Goal: Task Accomplishment & Management: Use online tool/utility

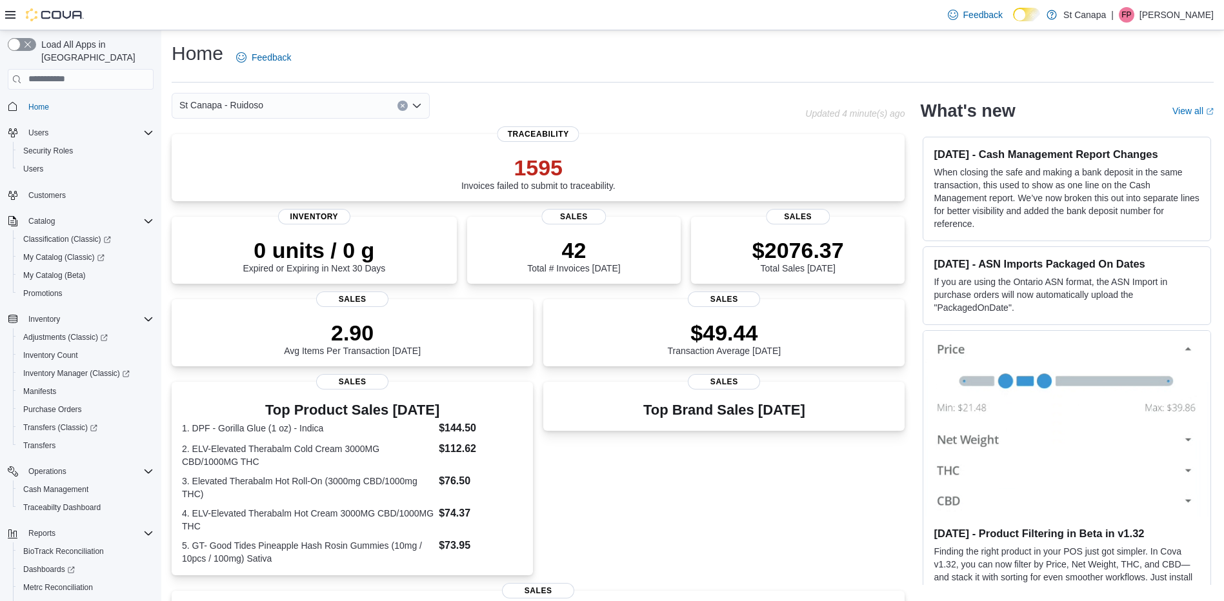
click at [681, 109] on div "St Canapa - Ruidoso" at bounding box center [488, 106] width 633 height 26
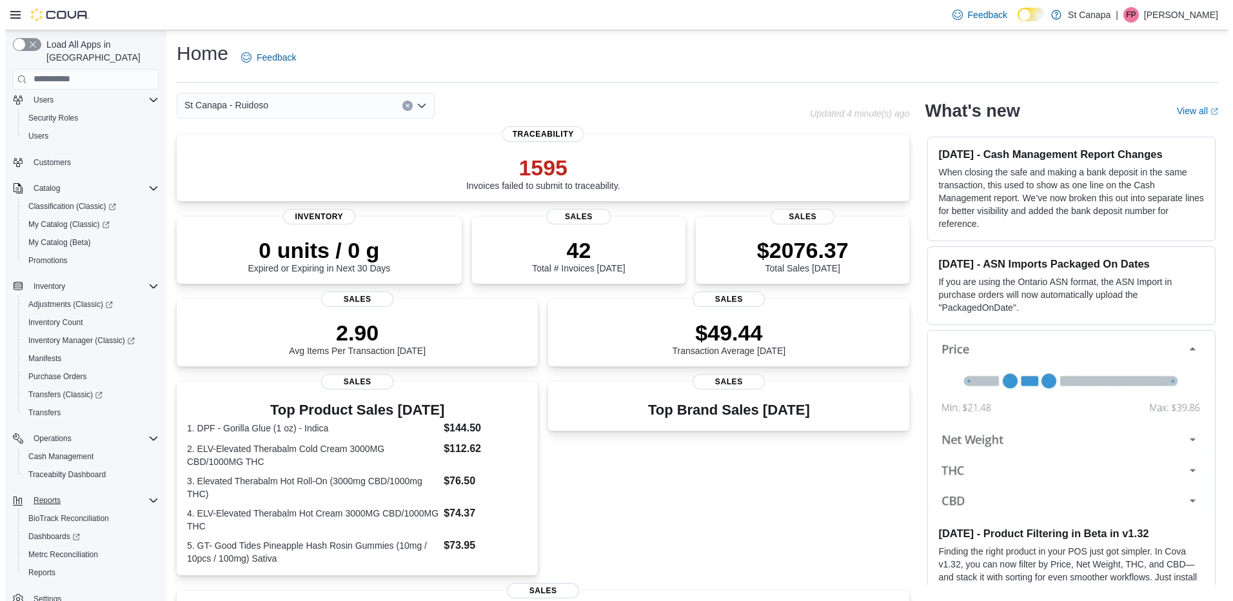
scroll to position [48, 0]
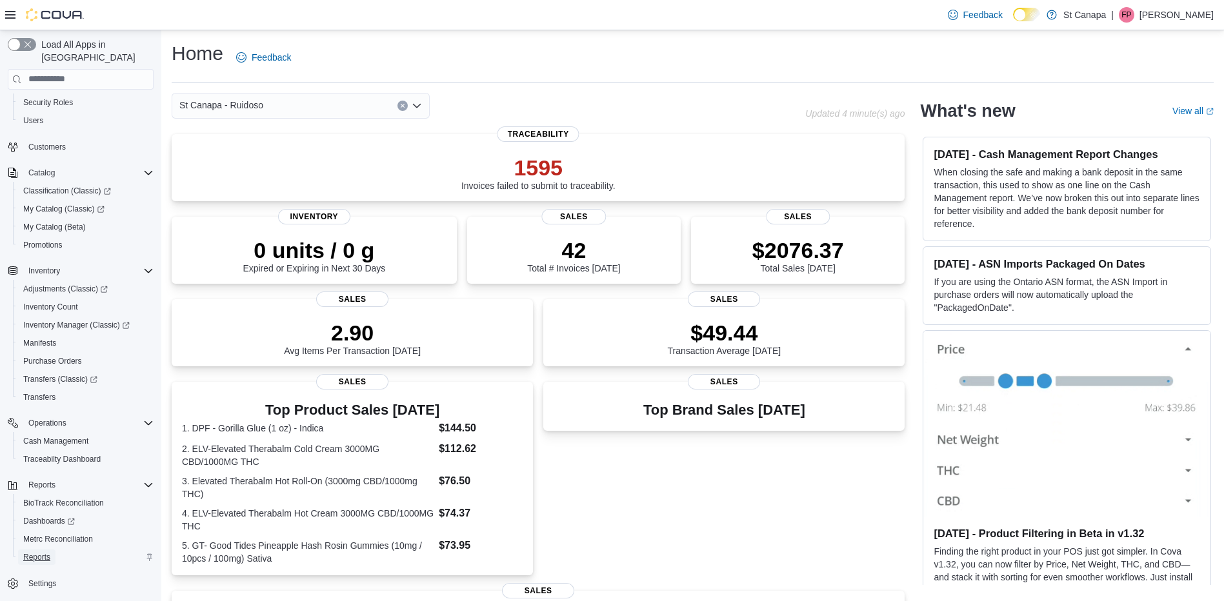
click at [35, 552] on span "Reports" at bounding box center [36, 557] width 27 height 10
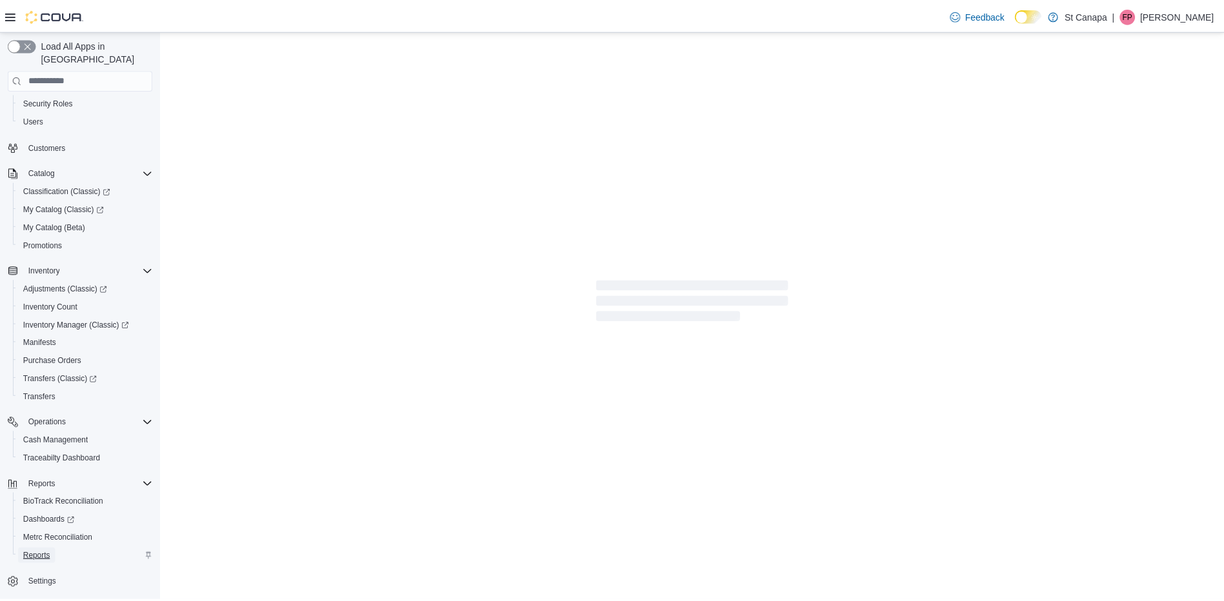
scroll to position [14, 0]
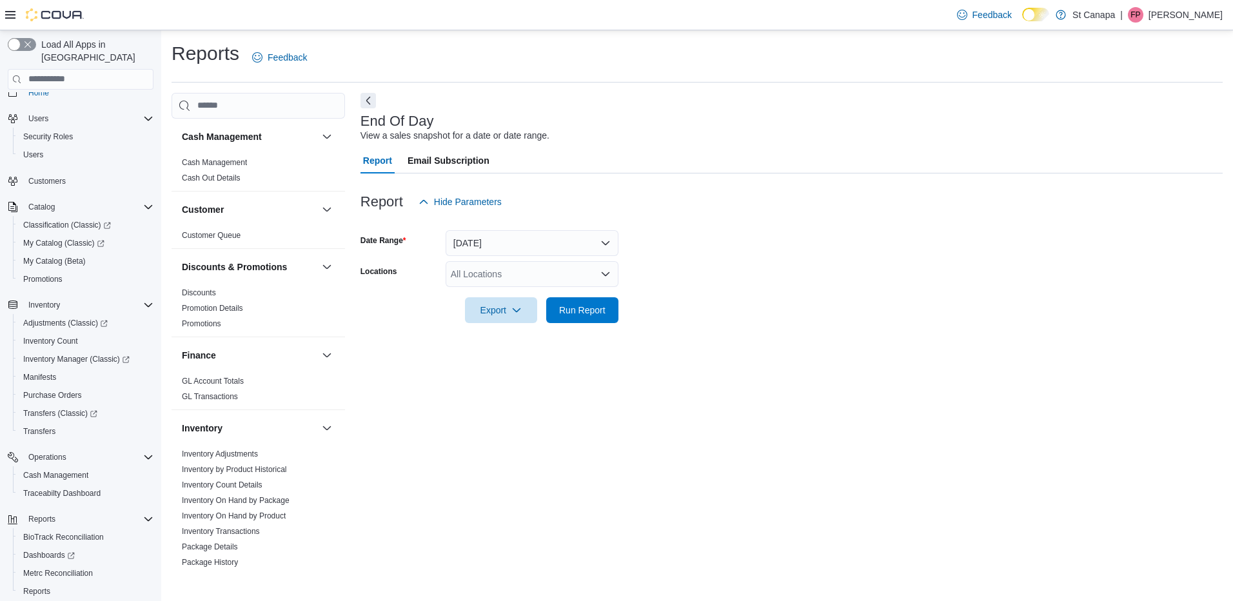
click at [530, 275] on div "All Locations" at bounding box center [532, 274] width 173 height 26
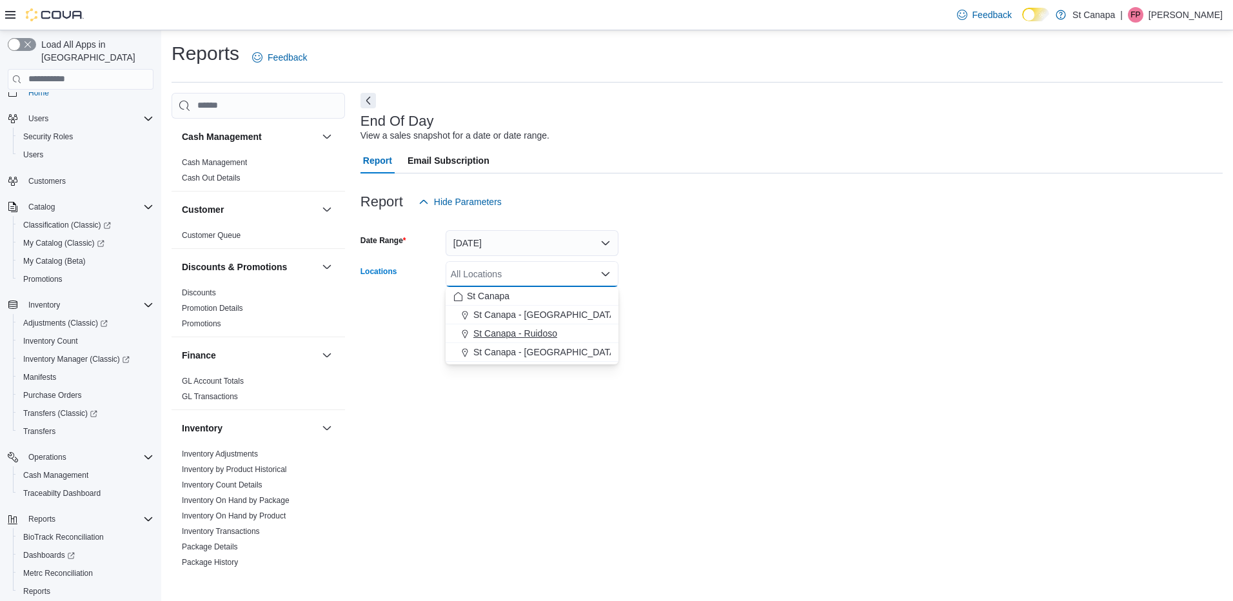
click at [540, 333] on span "St Canapa - Ruidoso" at bounding box center [515, 333] width 84 height 13
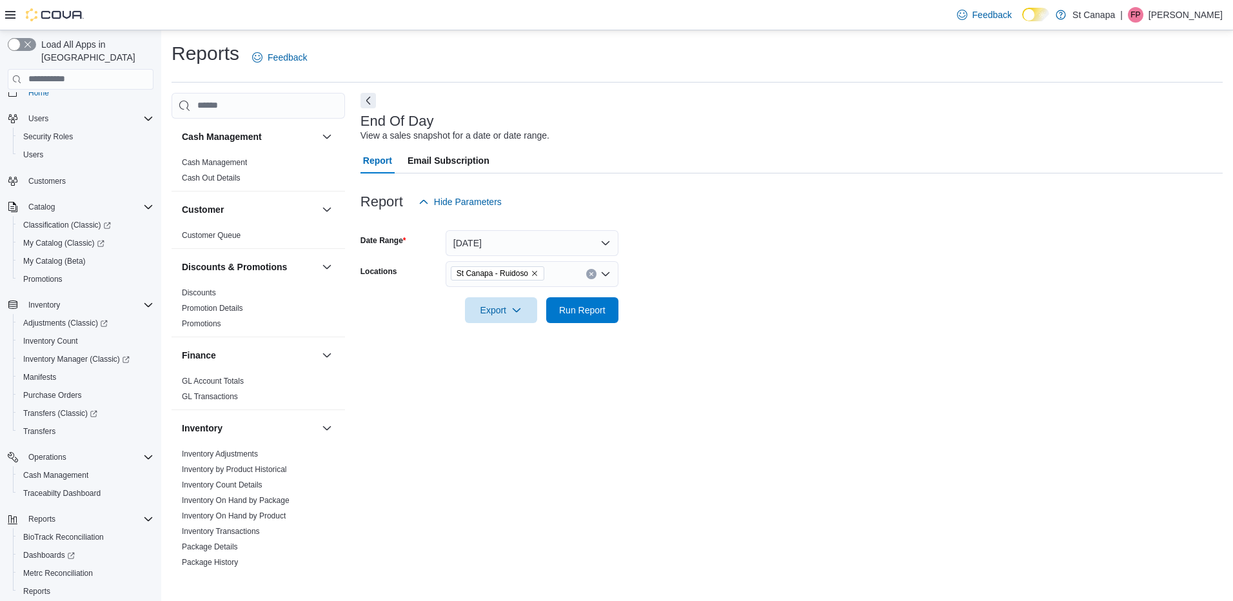
click at [637, 308] on form "Date Range [DATE] Locations [GEOGRAPHIC_DATA] - Ruidoso Export Run Report" at bounding box center [792, 269] width 862 height 108
click at [561, 315] on span "Run Report" at bounding box center [582, 309] width 46 height 13
